Goal: Task Accomplishment & Management: Manage account settings

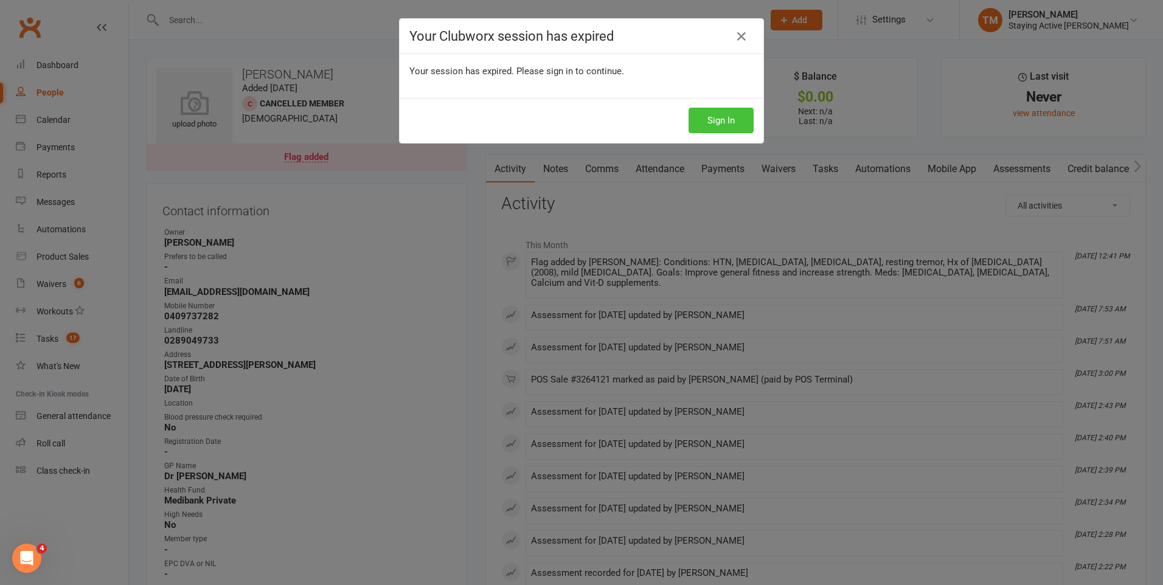
click at [730, 123] on button "Sign In" at bounding box center [720, 121] width 65 height 26
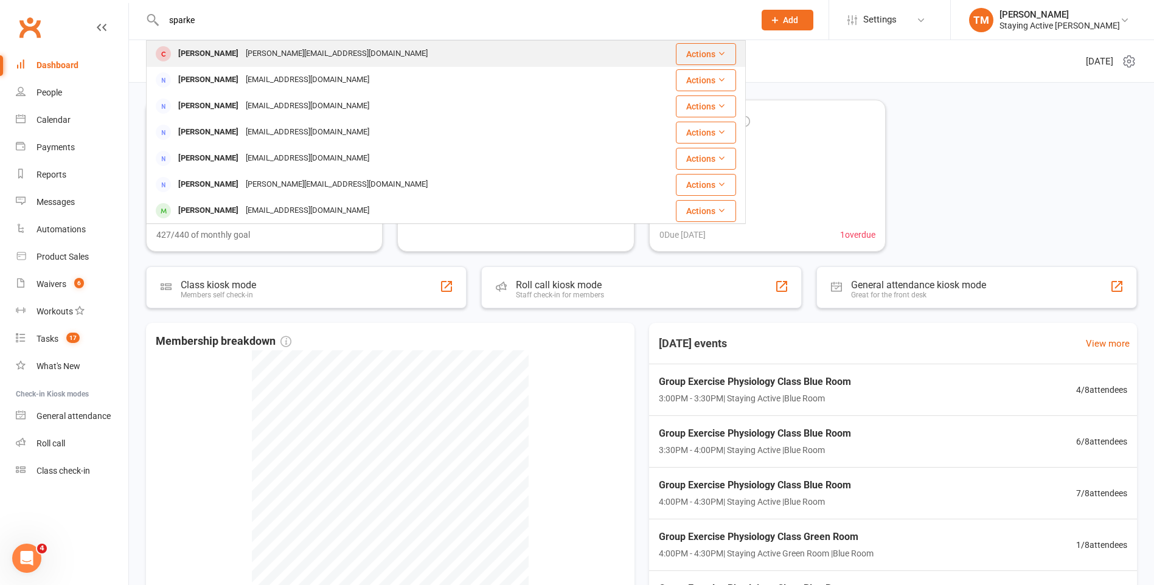
type input "sparke"
click at [220, 54] on div "[PERSON_NAME]" at bounding box center [209, 54] width 68 height 18
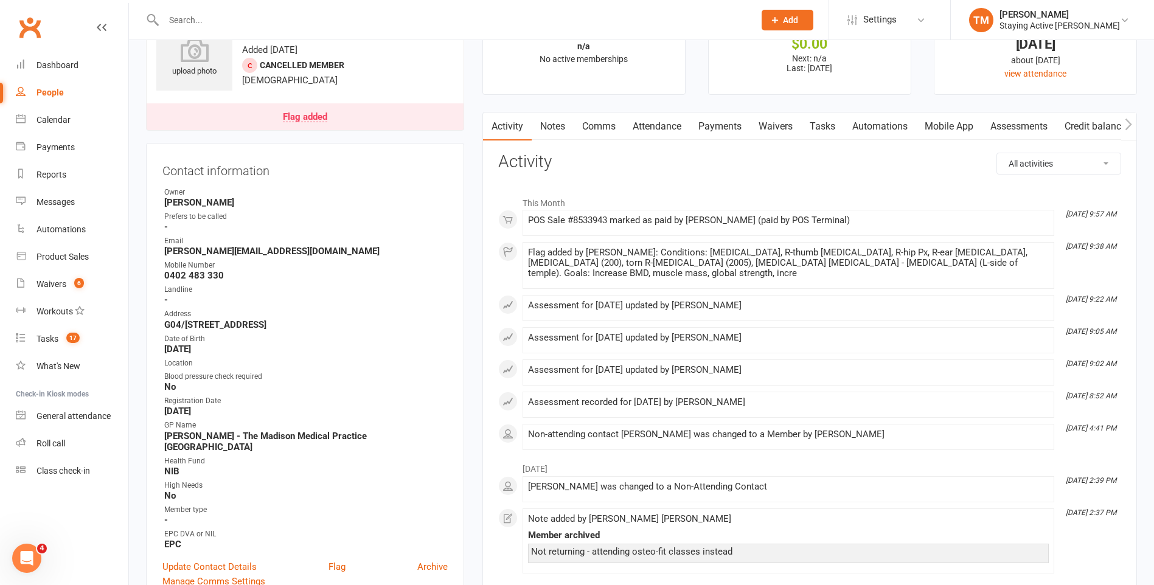
scroll to position [122, 0]
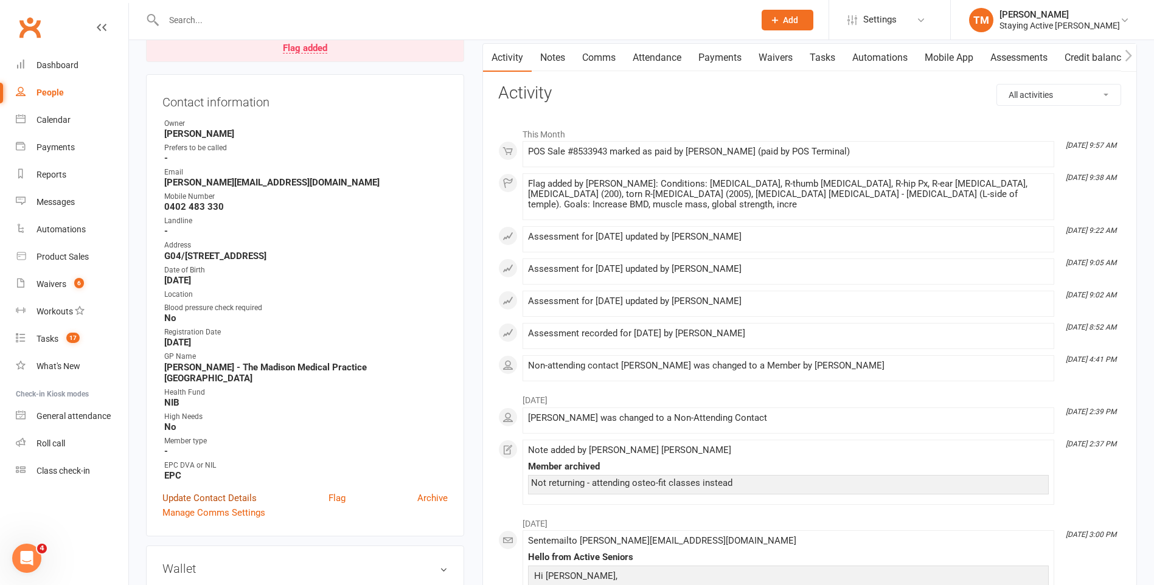
click at [227, 491] on link "Update Contact Details" at bounding box center [209, 498] width 94 height 15
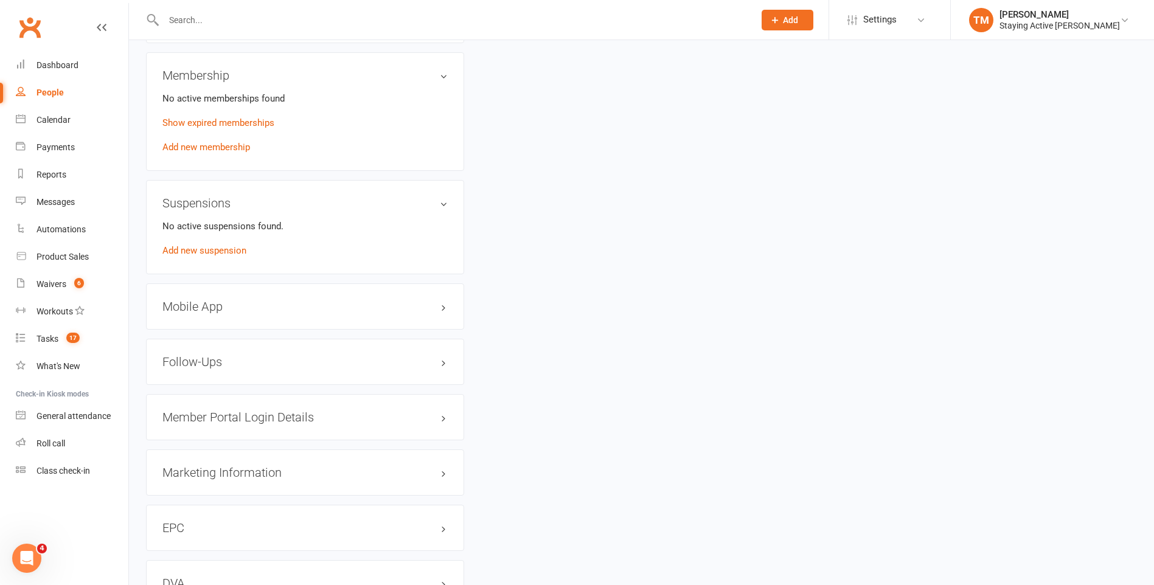
scroll to position [1395, 0]
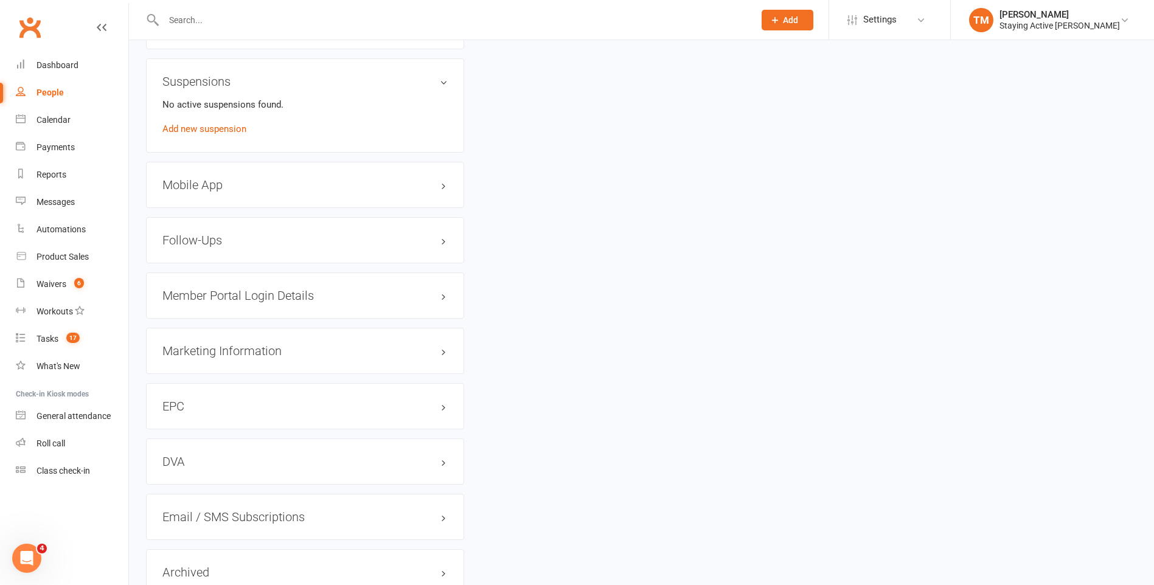
click at [440, 300] on h3 "Member Portal Login Details" at bounding box center [304, 295] width 285 height 13
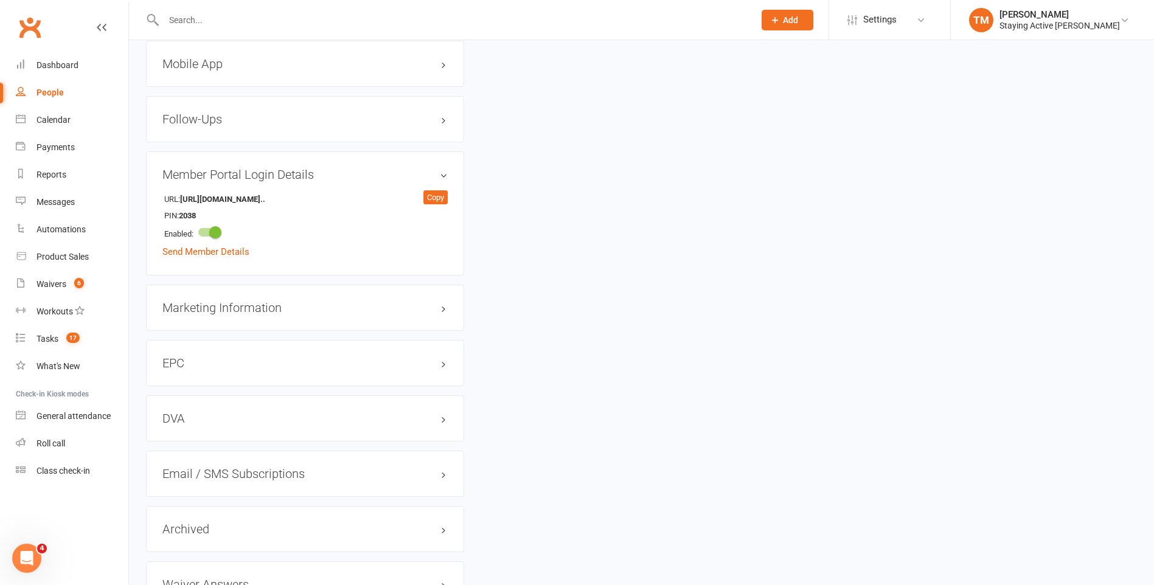
scroll to position [1517, 0]
click at [436, 309] on h3 "Marketing Information edit" at bounding box center [304, 306] width 285 height 13
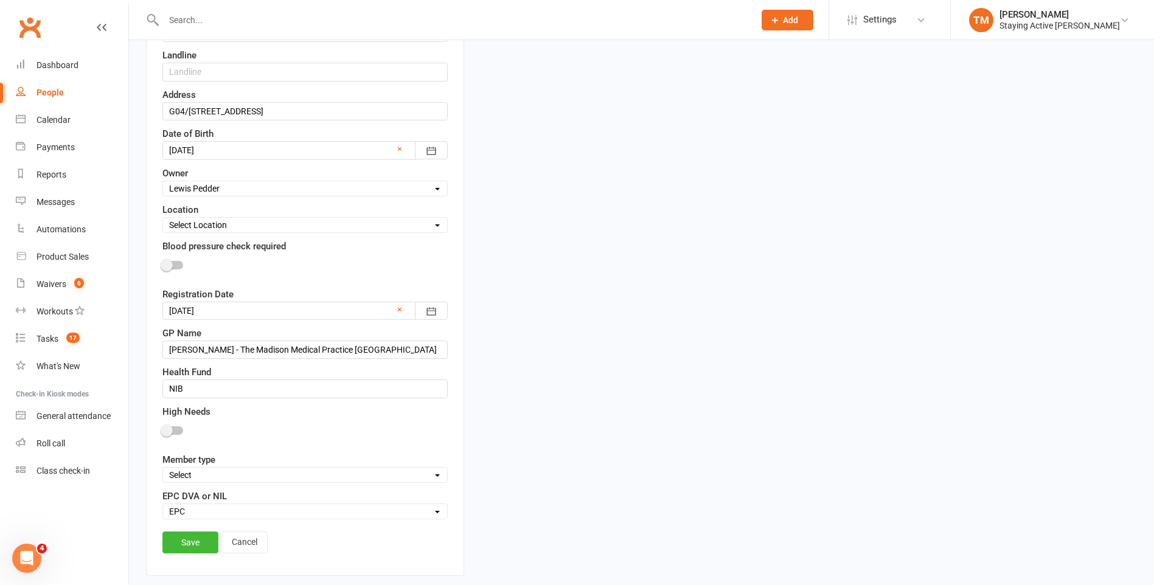
scroll to position [653, 0]
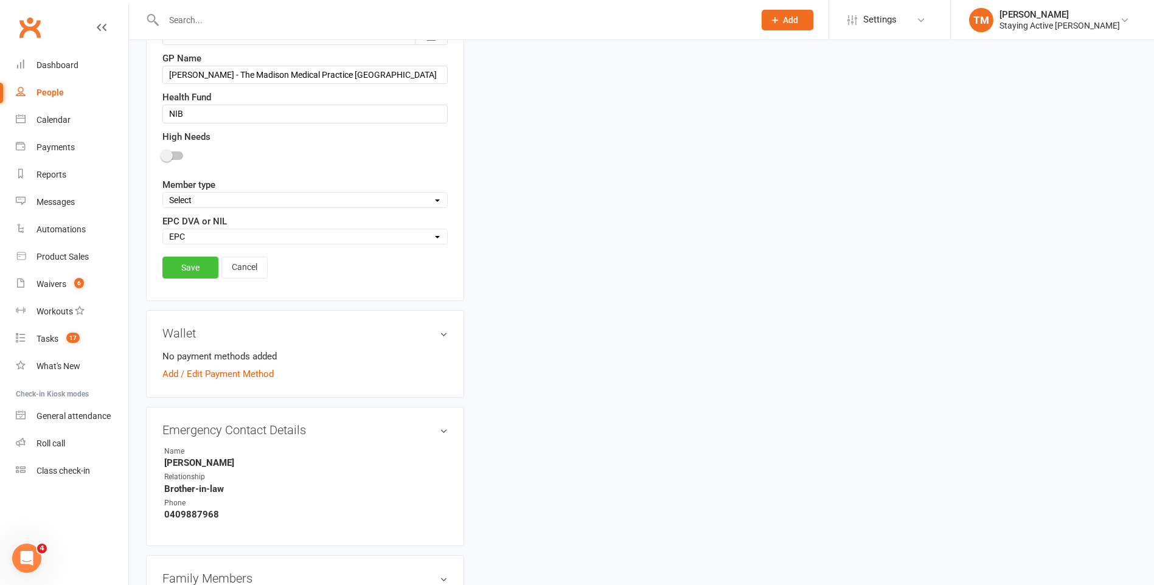
click at [185, 264] on link "Save" at bounding box center [190, 268] width 56 height 22
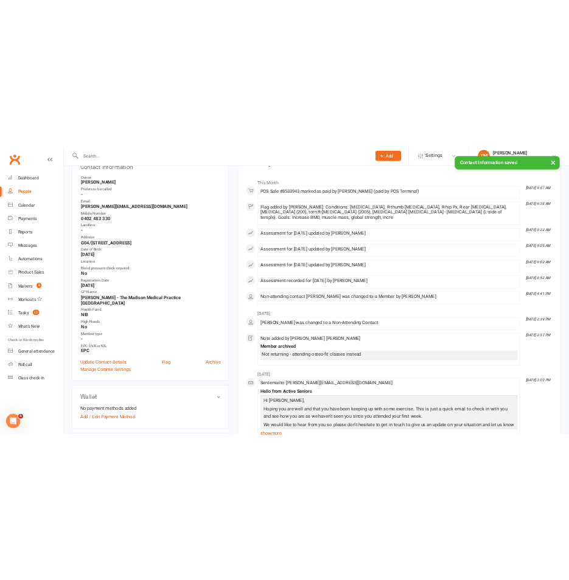
scroll to position [166, 0]
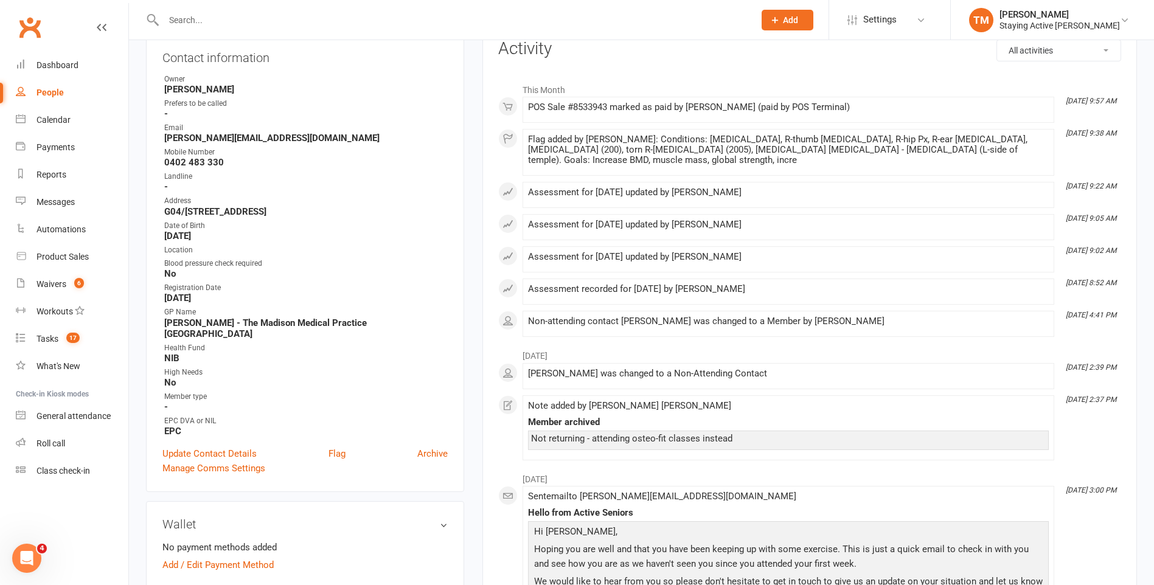
click at [646, 57] on h3 "Activity" at bounding box center [809, 49] width 623 height 19
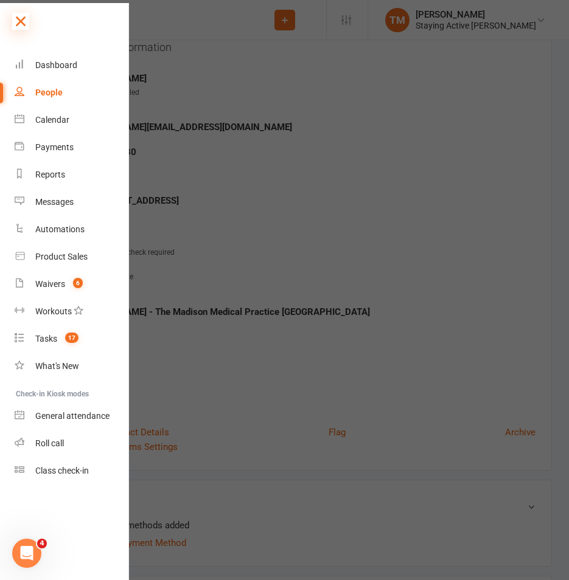
click at [19, 25] on icon at bounding box center [20, 21] width 17 height 17
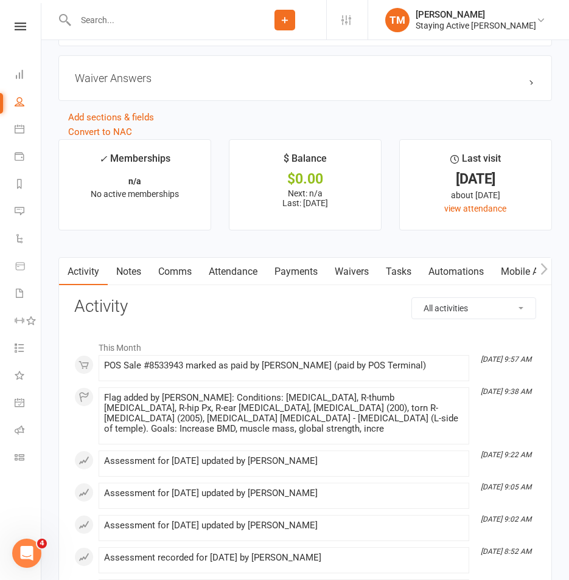
scroll to position [1626, 0]
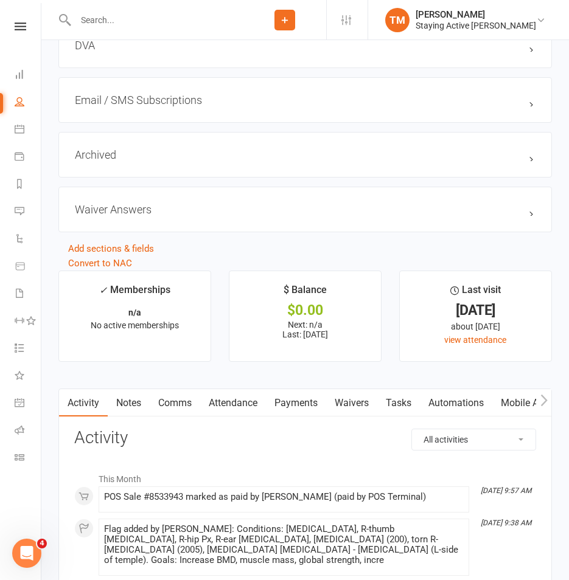
click at [549, 406] on button "button" at bounding box center [543, 402] width 15 height 27
click at [432, 412] on link "Assessments" at bounding box center [435, 403] width 74 height 28
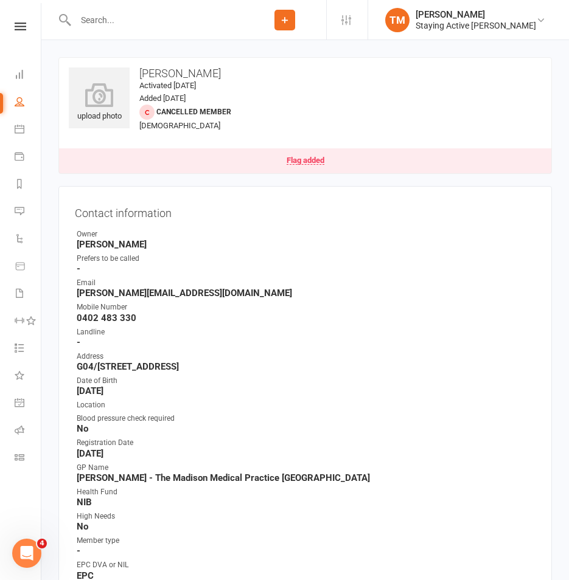
click at [172, 293] on strong "[PERSON_NAME][EMAIL_ADDRESS][DOMAIN_NAME]" at bounding box center [306, 293] width 459 height 11
copy render-form-field "[PERSON_NAME][EMAIL_ADDRESS][DOMAIN_NAME]"
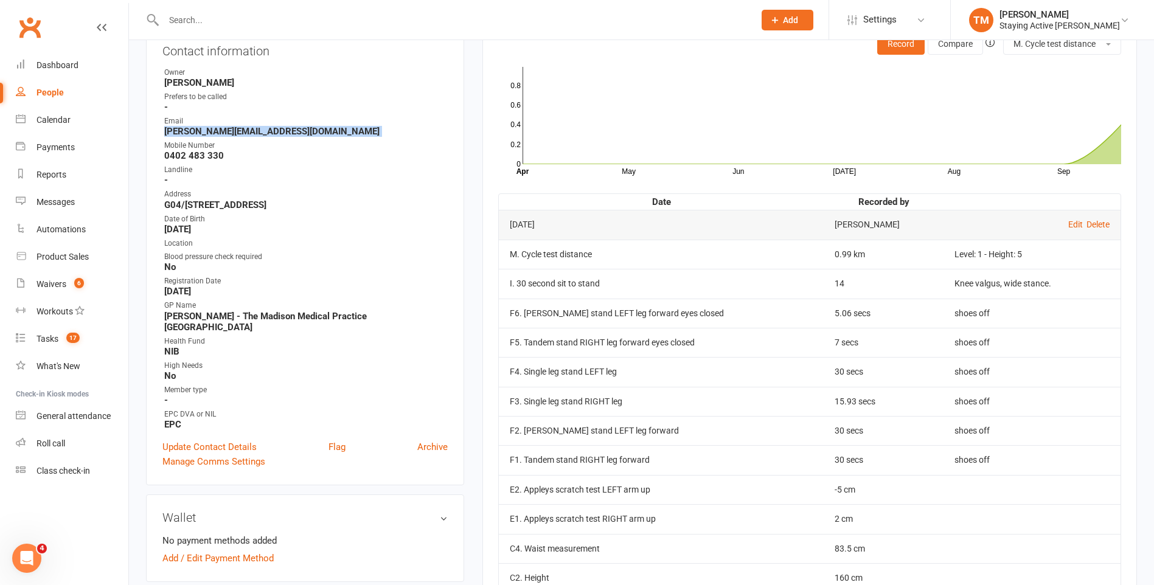
scroll to position [243, 0]
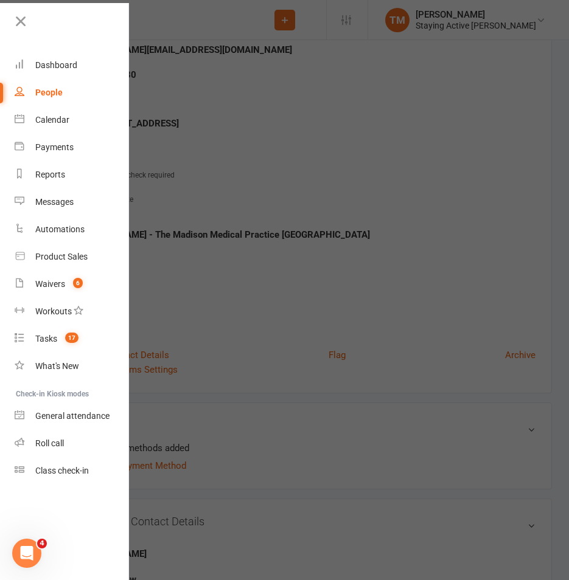
click at [171, 19] on div at bounding box center [284, 290] width 569 height 580
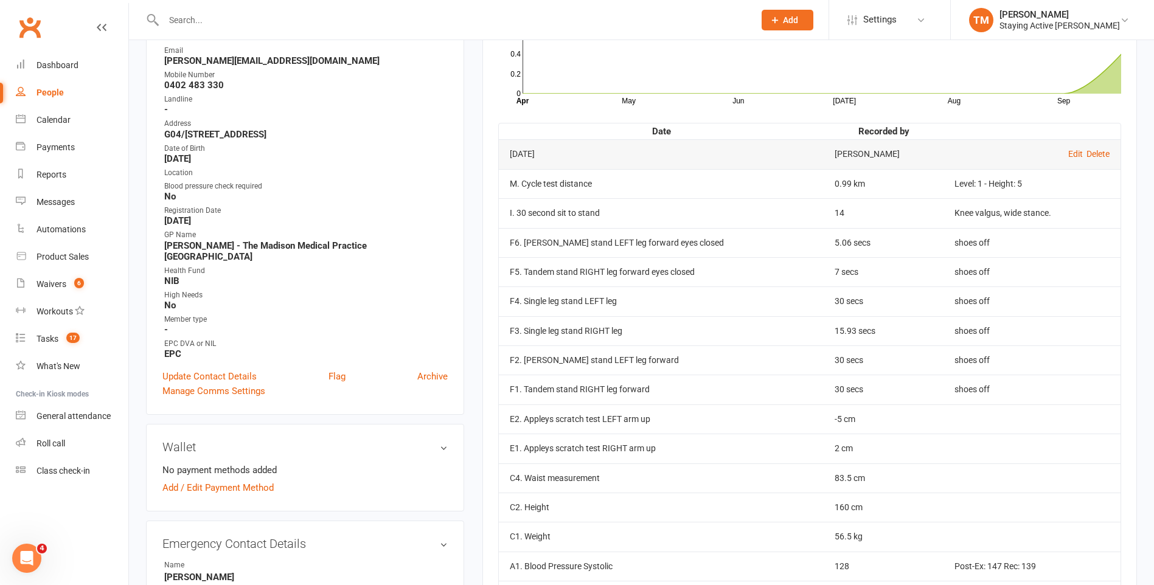
scroll to position [0, 0]
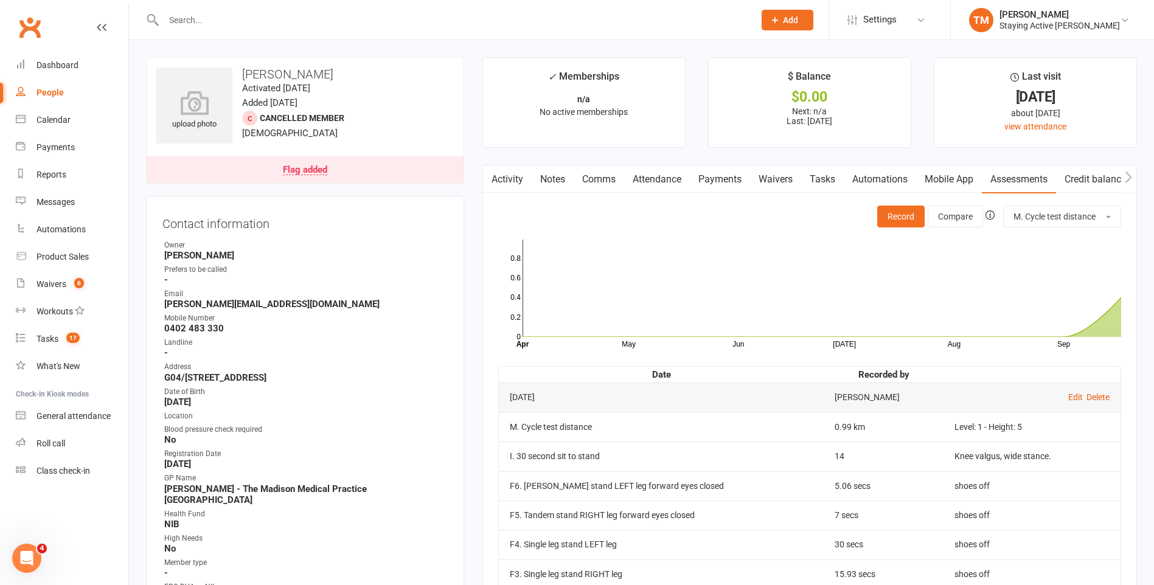
click at [735, 184] on link "Payments" at bounding box center [720, 179] width 60 height 28
